Goal: Use online tool/utility: Utilize a website feature to perform a specific function

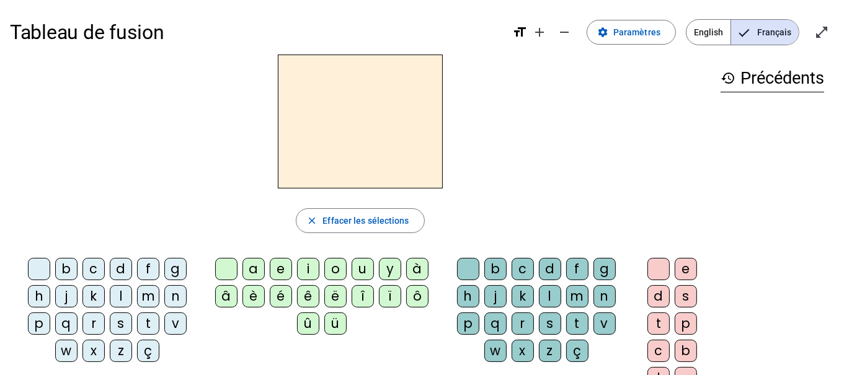
click at [50, 313] on div "p" at bounding box center [39, 324] width 22 height 22
click at [367, 260] on div "u" at bounding box center [363, 269] width 22 height 22
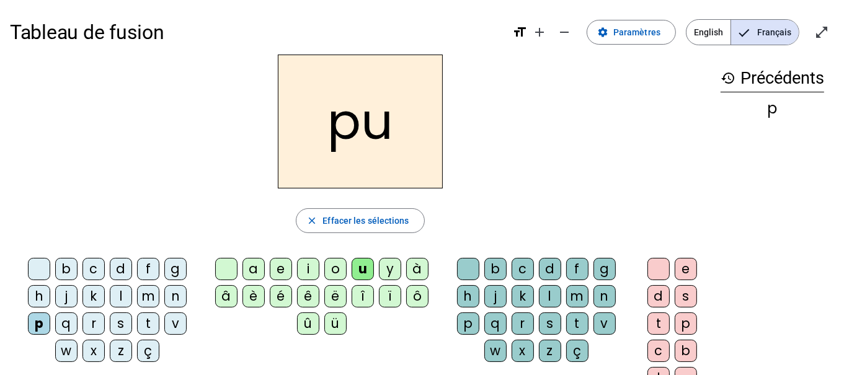
click at [512, 320] on div "r" at bounding box center [523, 324] width 22 height 22
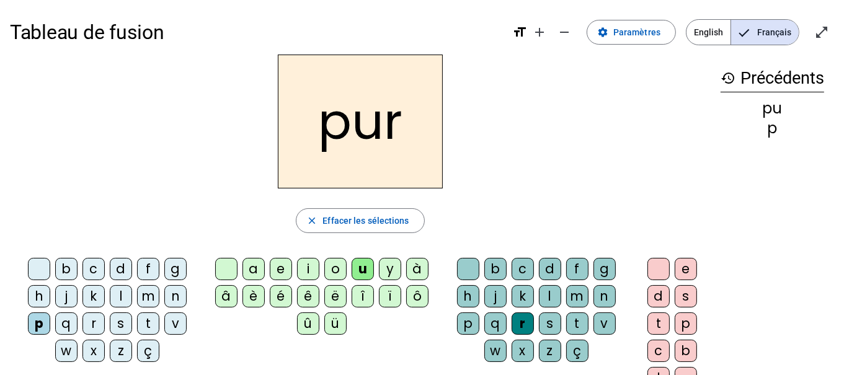
click at [110, 272] on div "d" at bounding box center [121, 269] width 22 height 22
click at [137, 291] on div "m" at bounding box center [148, 296] width 22 height 22
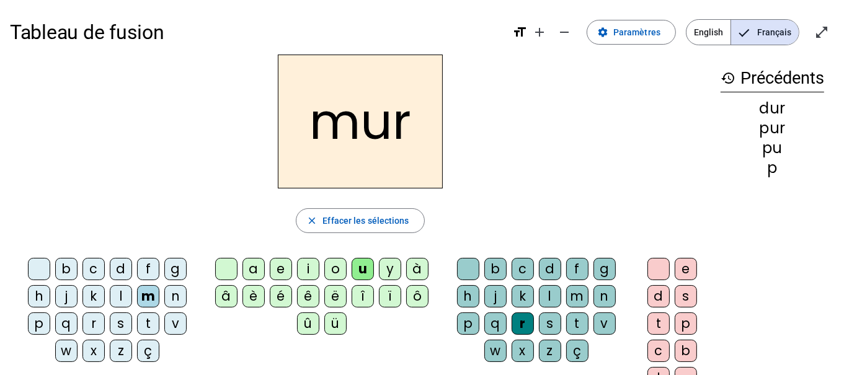
click at [110, 323] on div "s" at bounding box center [121, 324] width 22 height 22
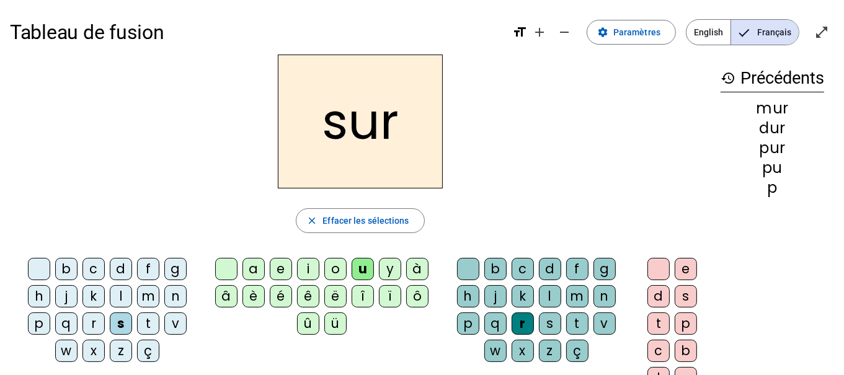
click at [457, 267] on div at bounding box center [468, 269] width 22 height 22
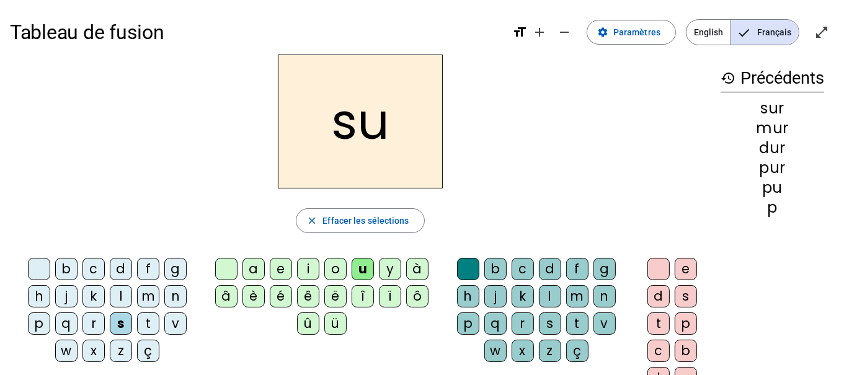
click at [55, 272] on div "b" at bounding box center [66, 269] width 22 height 22
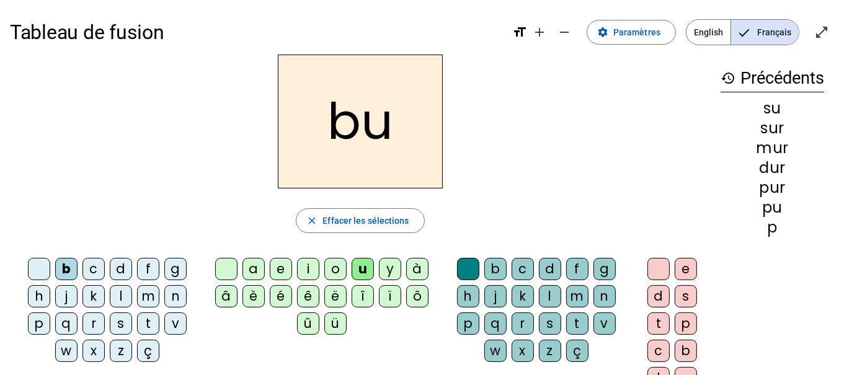
click at [164, 321] on div "v" at bounding box center [175, 324] width 22 height 22
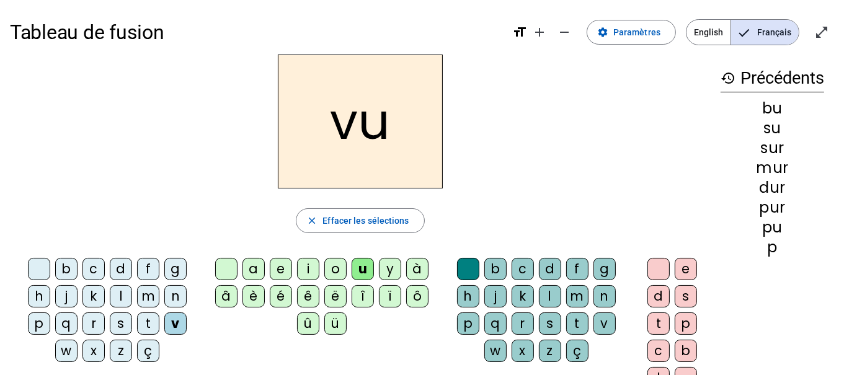
click at [254, 262] on div "a" at bounding box center [254, 269] width 22 height 22
click at [110, 296] on div "l" at bounding box center [121, 296] width 22 height 22
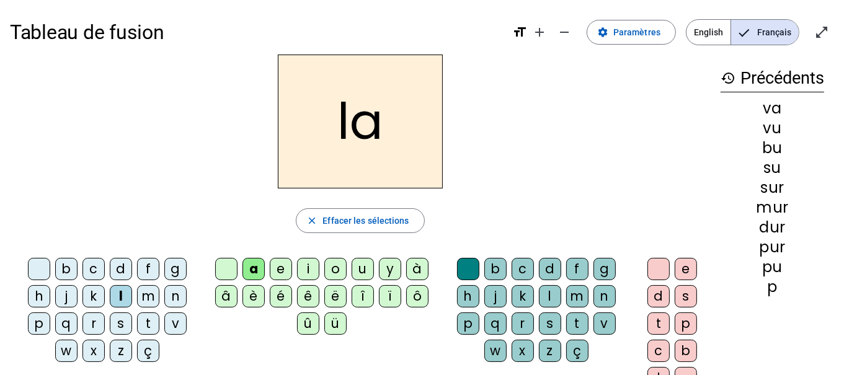
click at [137, 300] on div "m" at bounding box center [148, 296] width 22 height 22
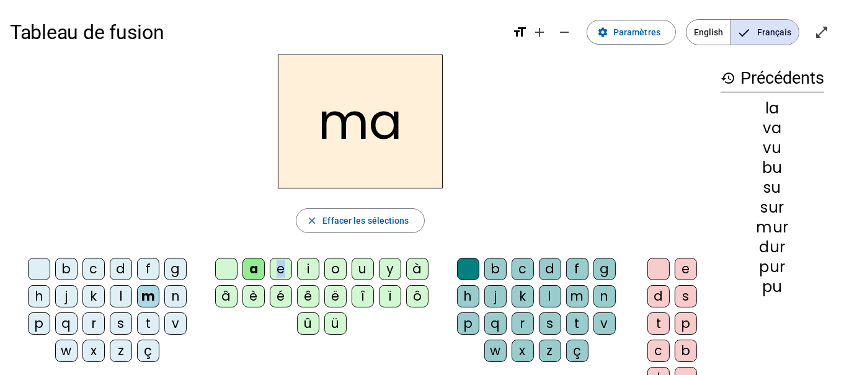
click at [282, 274] on div "e" at bounding box center [281, 269] width 22 height 22
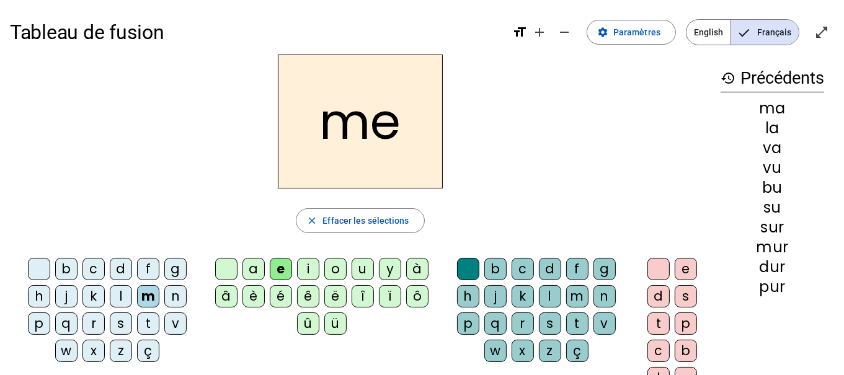
click at [110, 329] on div "s" at bounding box center [121, 324] width 22 height 22
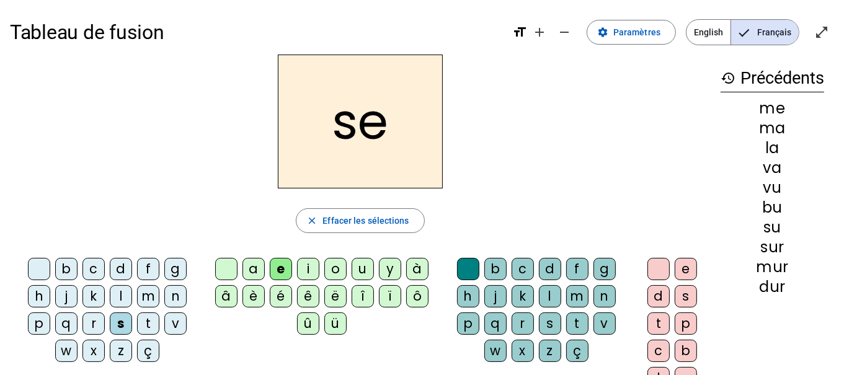
click at [110, 295] on div "l" at bounding box center [121, 296] width 22 height 22
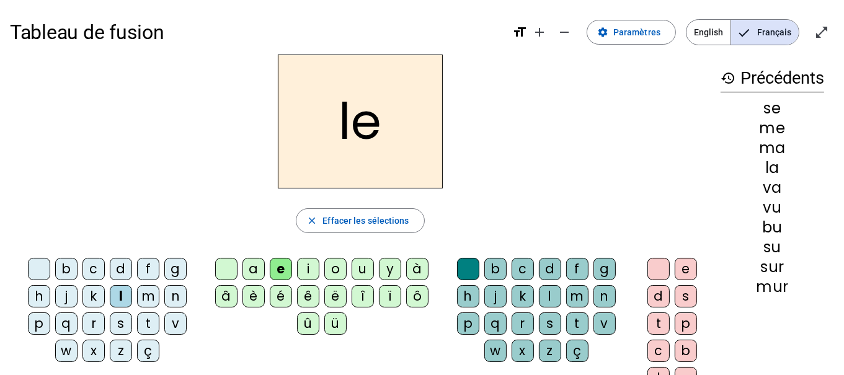
click at [164, 295] on div "n" at bounding box center [175, 296] width 22 height 22
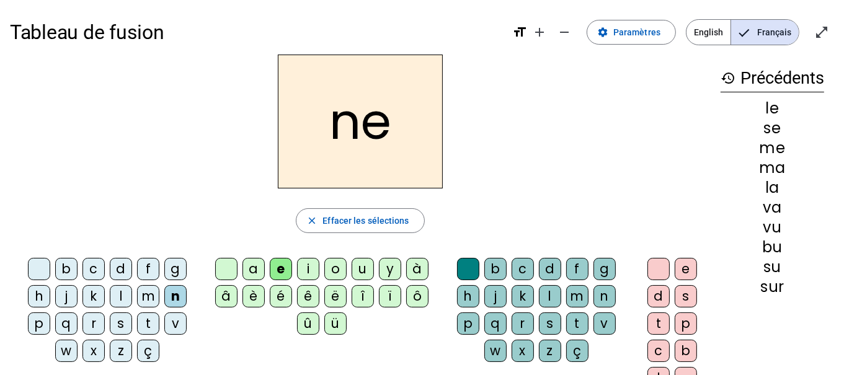
click at [308, 275] on div "i" at bounding box center [308, 269] width 22 height 22
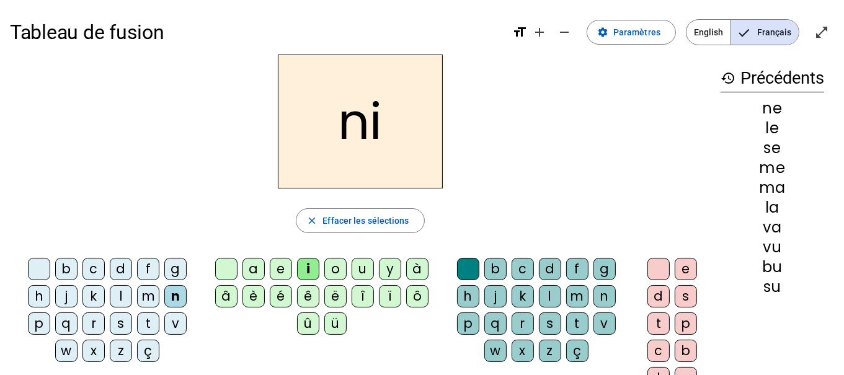
click at [110, 328] on div "s" at bounding box center [121, 324] width 22 height 22
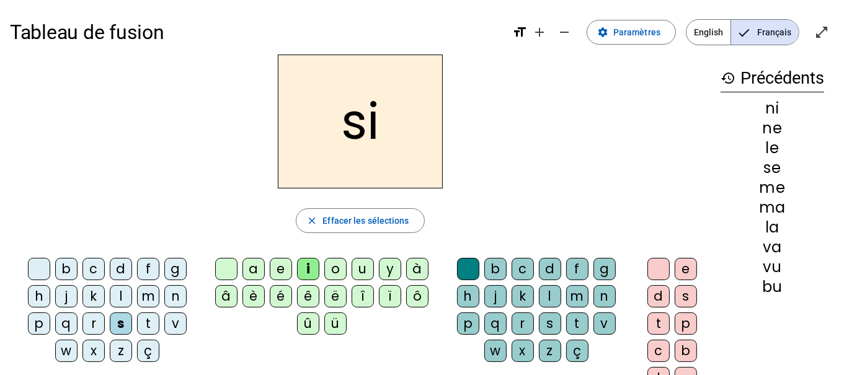
click at [50, 285] on div "h" at bounding box center [39, 296] width 22 height 22
